Goal: Find specific page/section

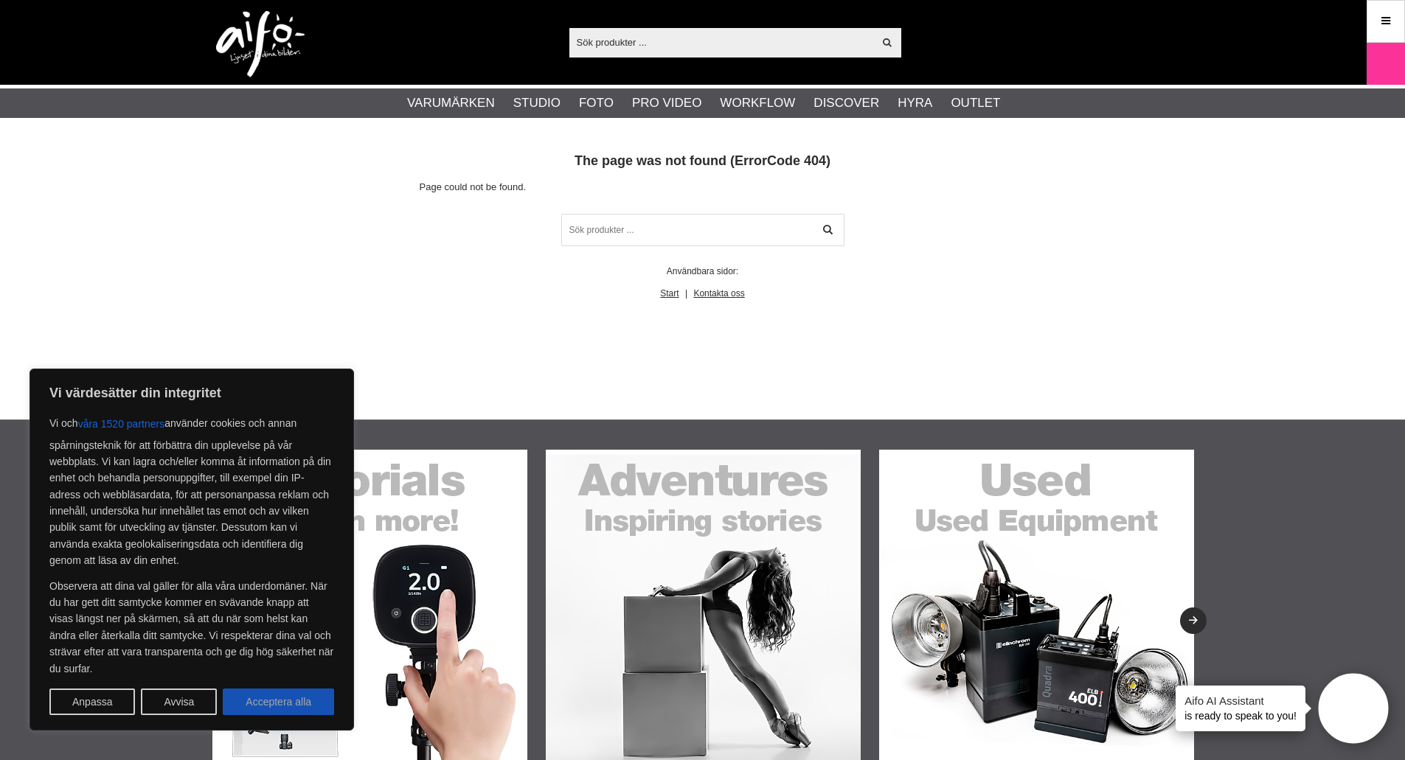
click at [293, 698] on button "Acceptera alla" at bounding box center [278, 702] width 111 height 27
checkbox input "true"
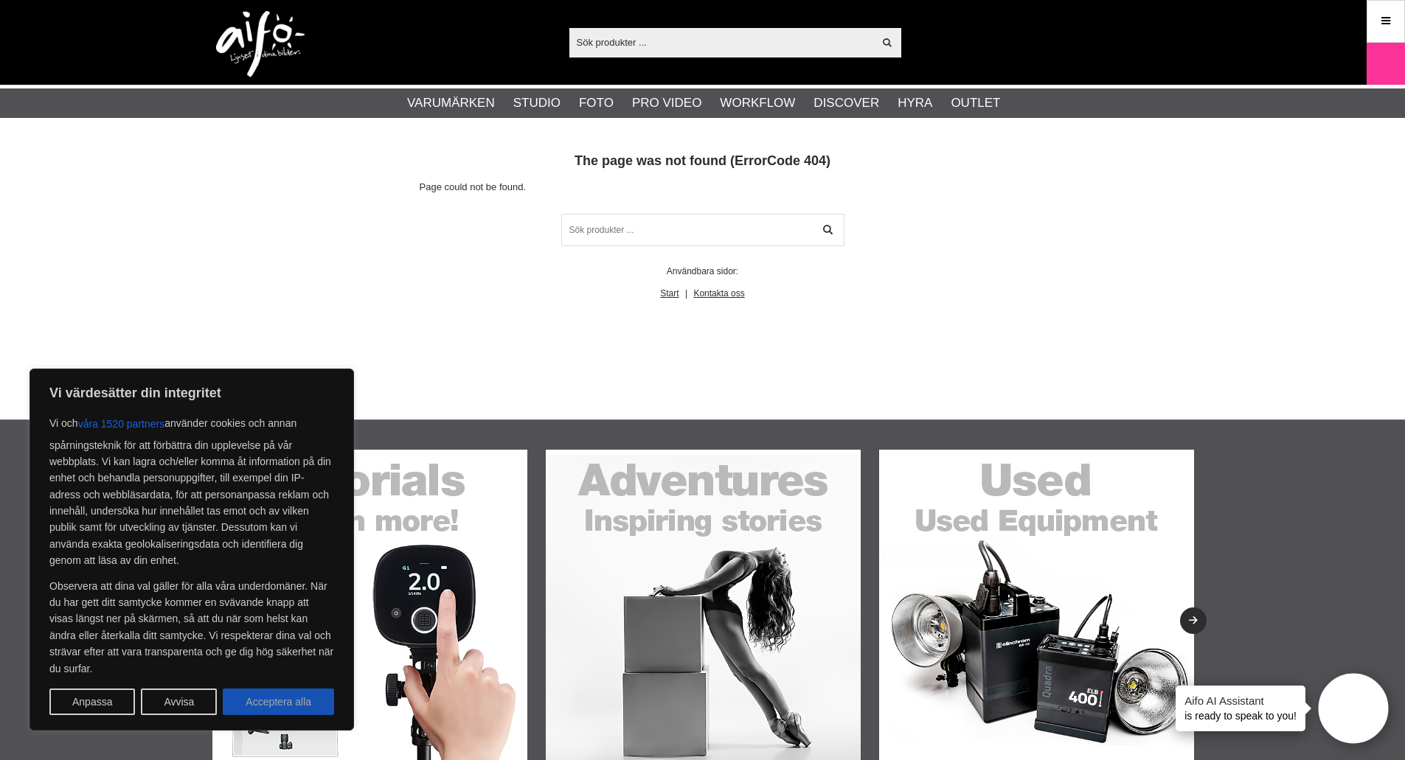
checkbox input "true"
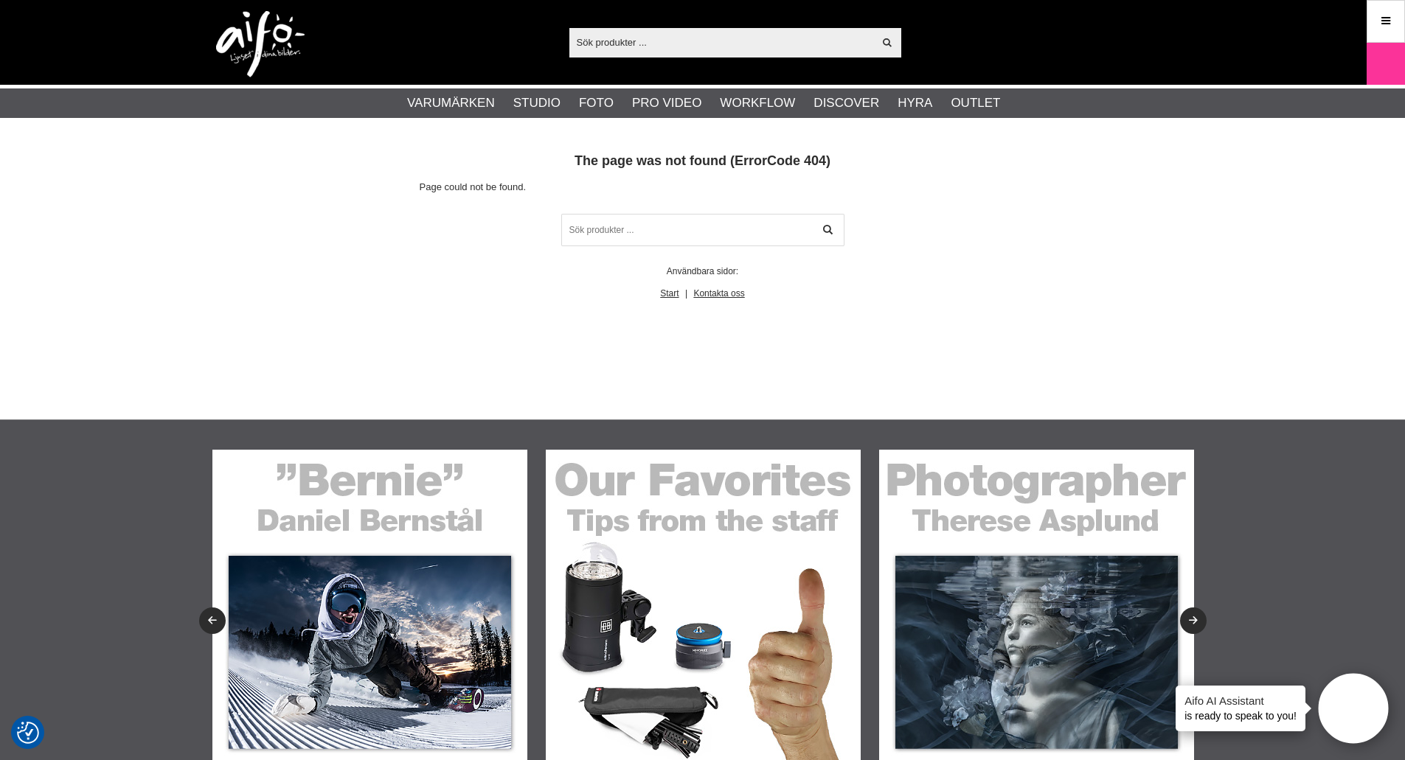
click at [662, 44] on input "text" at bounding box center [721, 42] width 305 height 22
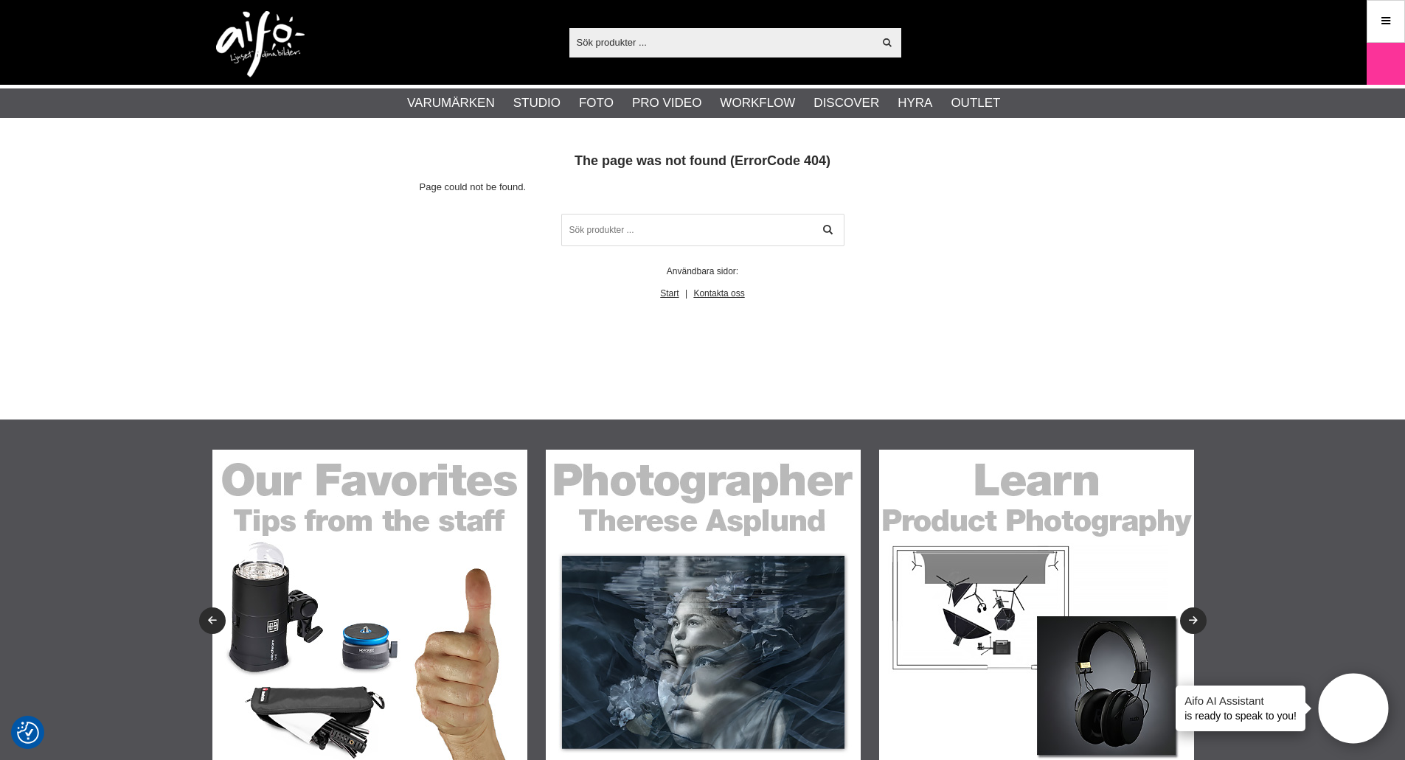
paste input "AEROTRAC WORKSTATION SYSTEM"
type input "AEROTRAC WORKSTATION SYSTEM"
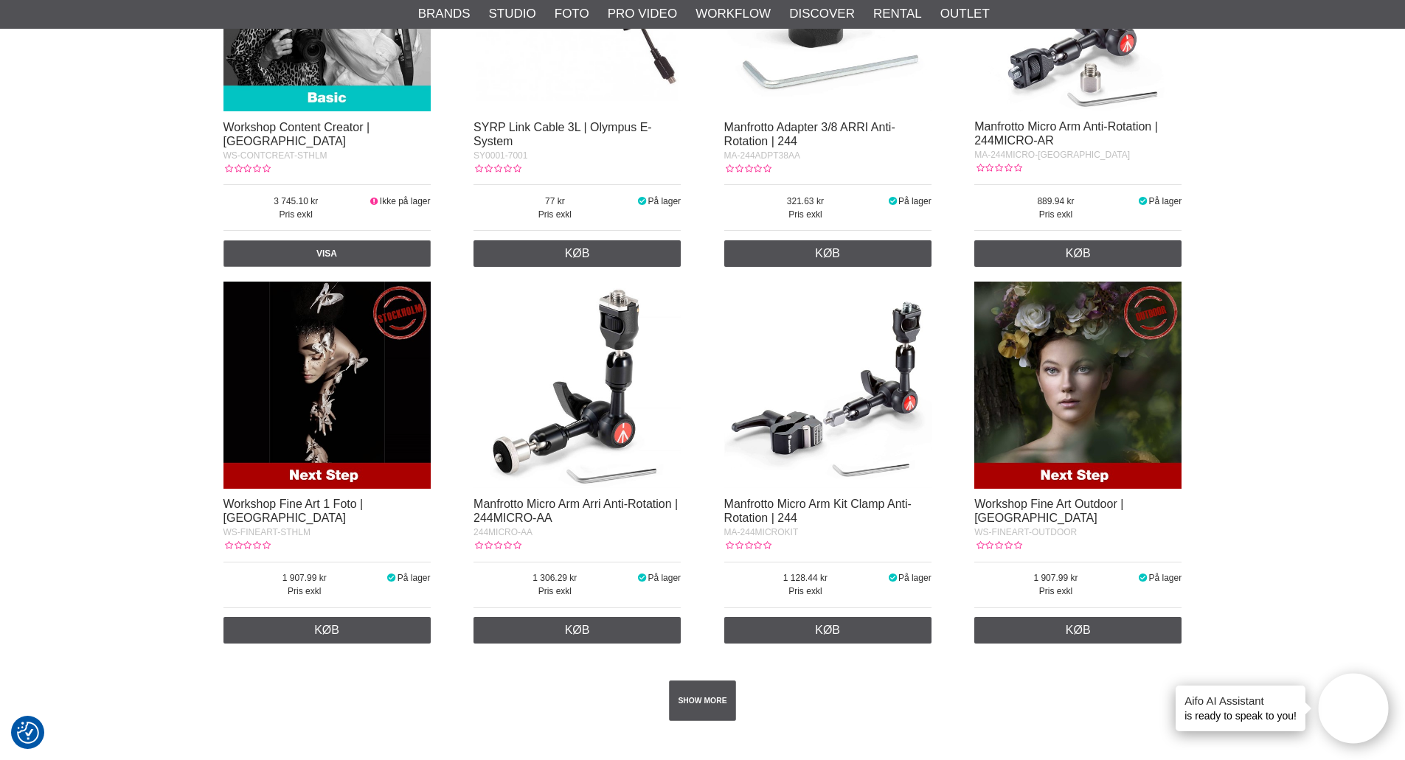
scroll to position [2139, 0]
